Goal: Transaction & Acquisition: Purchase product/service

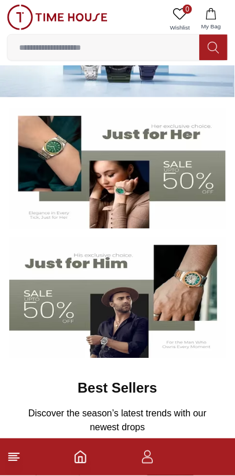
scroll to position [52, 0]
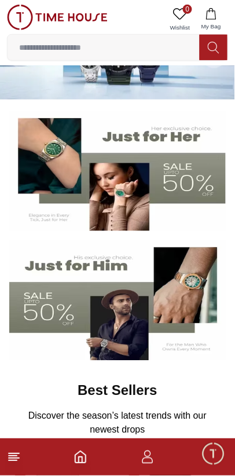
click at [184, 179] on img at bounding box center [117, 171] width 217 height 120
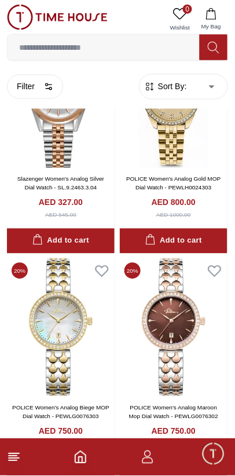
scroll to position [104, 0]
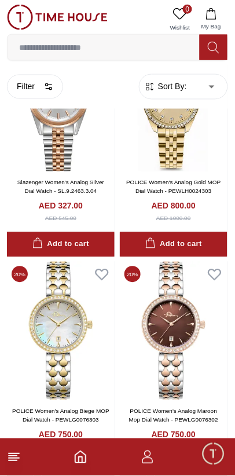
click at [51, 90] on circle "button" at bounding box center [50, 88] width 2 height 2
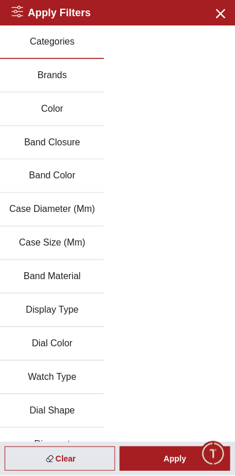
scroll to position [20, 0]
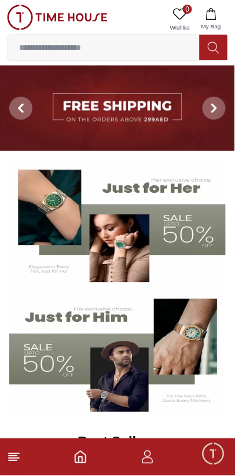
click at [65, 350] on img at bounding box center [117, 352] width 217 height 120
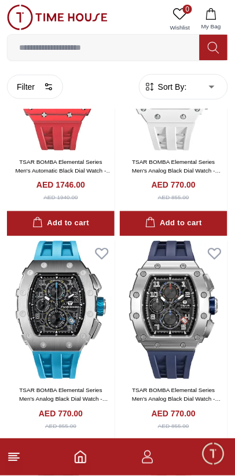
scroll to position [354, 0]
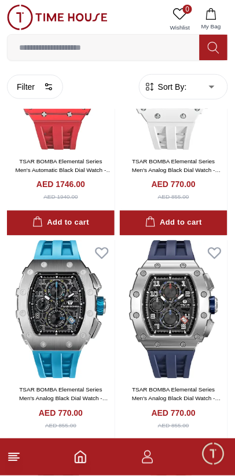
click at [50, 337] on img at bounding box center [61, 309] width 108 height 138
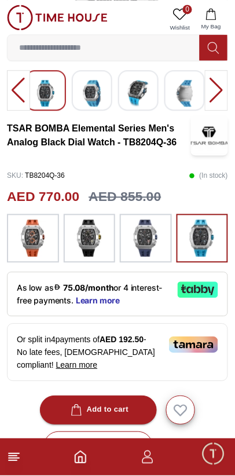
scroll to position [185, 0]
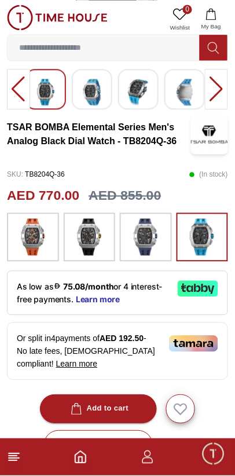
click at [19, 461] on icon at bounding box center [14, 457] width 14 height 14
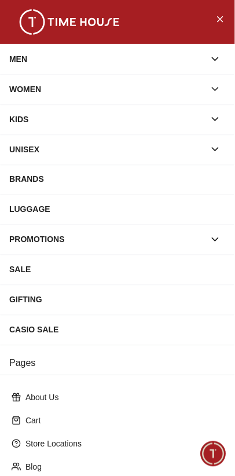
scroll to position [145, 0]
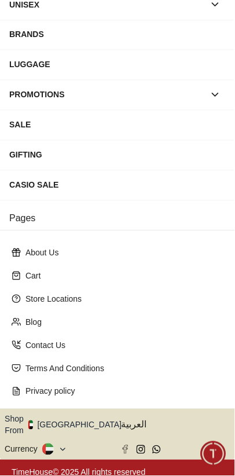
click at [61, 423] on button "Shop From [GEOGRAPHIC_DATA]" at bounding box center [68, 425] width 126 height 23
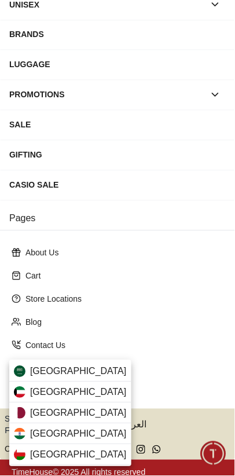
click at [34, 413] on span "[GEOGRAPHIC_DATA]" at bounding box center [78, 413] width 97 height 14
